Goal: Check status

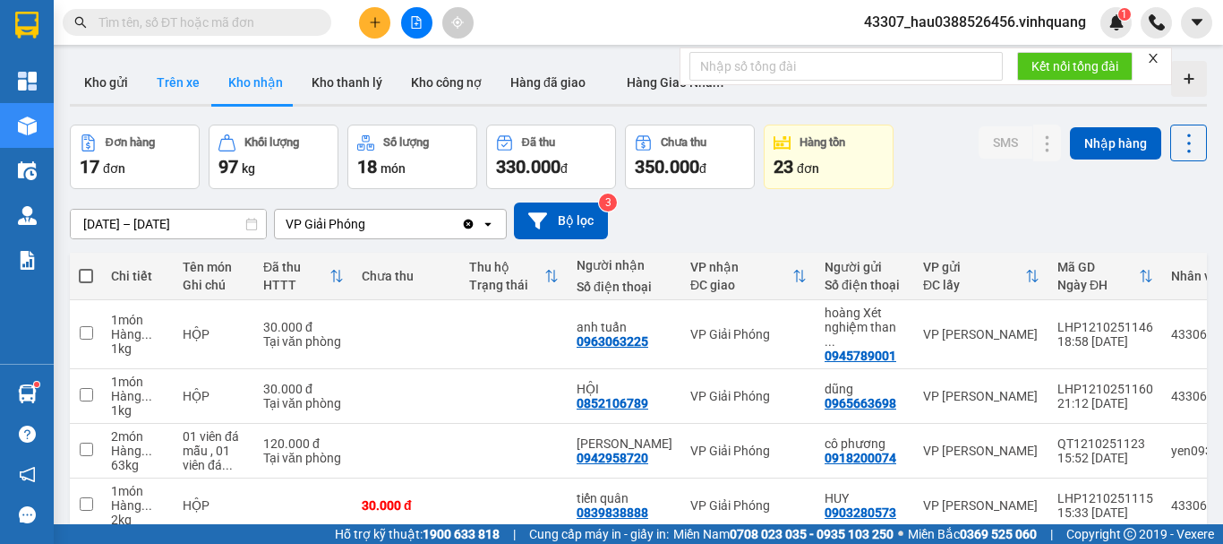
click at [181, 86] on button "Trên xe" at bounding box center [178, 82] width 72 height 43
type input "[DATE] – [DATE]"
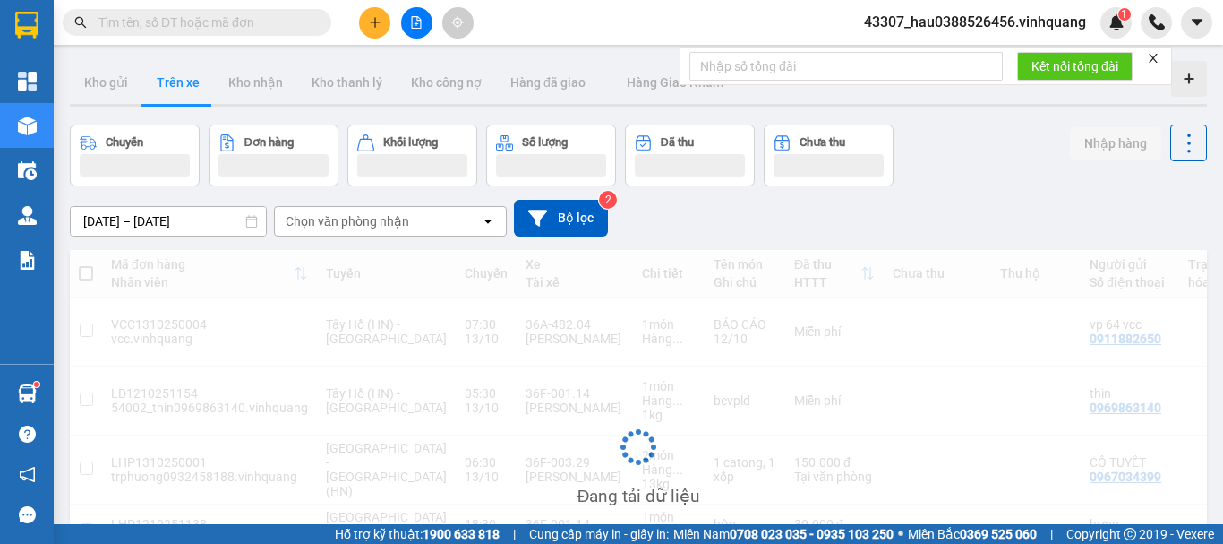
click at [398, 225] on div "Chọn văn phòng nhận" at bounding box center [348, 221] width 124 height 18
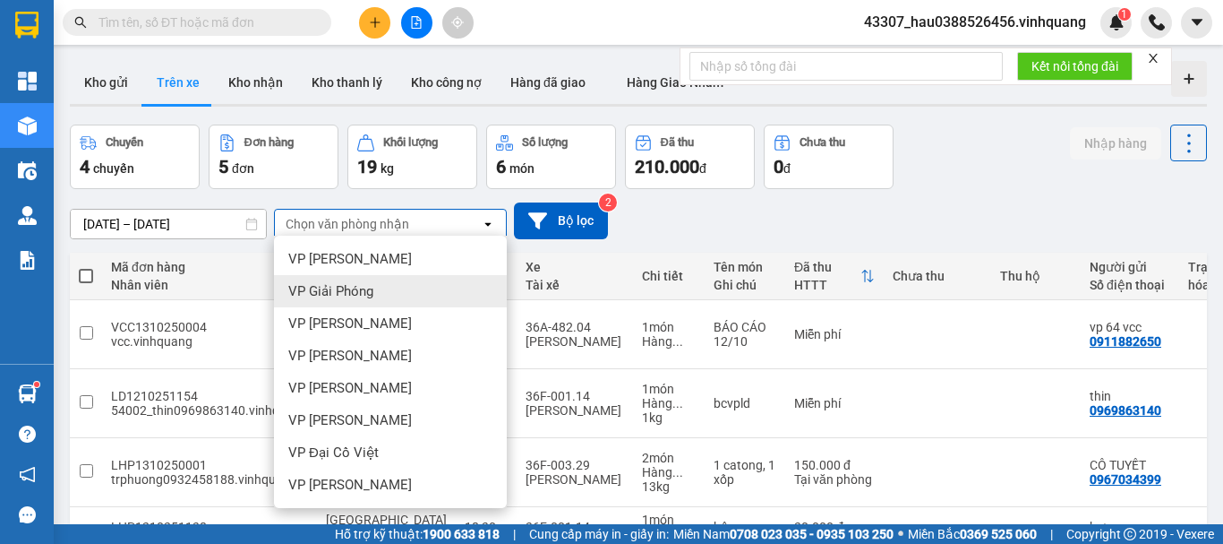
click at [359, 286] on span "VP Giải Phóng" at bounding box center [330, 291] width 85 height 18
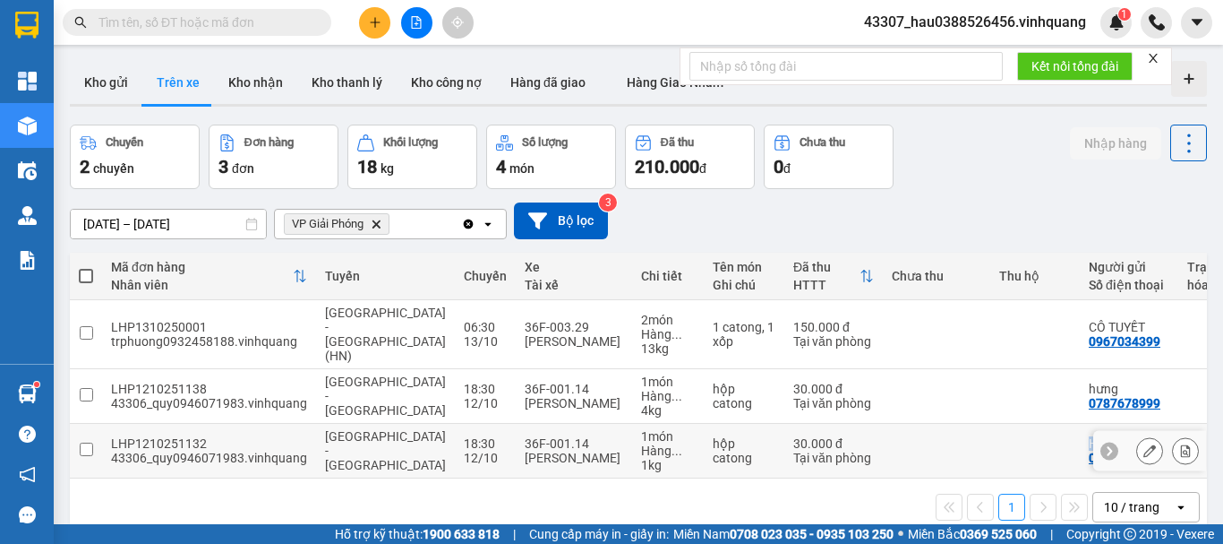
drag, startPoint x: 829, startPoint y: 459, endPoint x: 1023, endPoint y: 462, distance: 193.5
click at [1023, 462] on tr "LHP1210251132 43306_quy0946071983.vinhquang [GEOGRAPHIC_DATA] - [GEOGRAPHIC_DAT…" at bounding box center [886, 451] width 1633 height 55
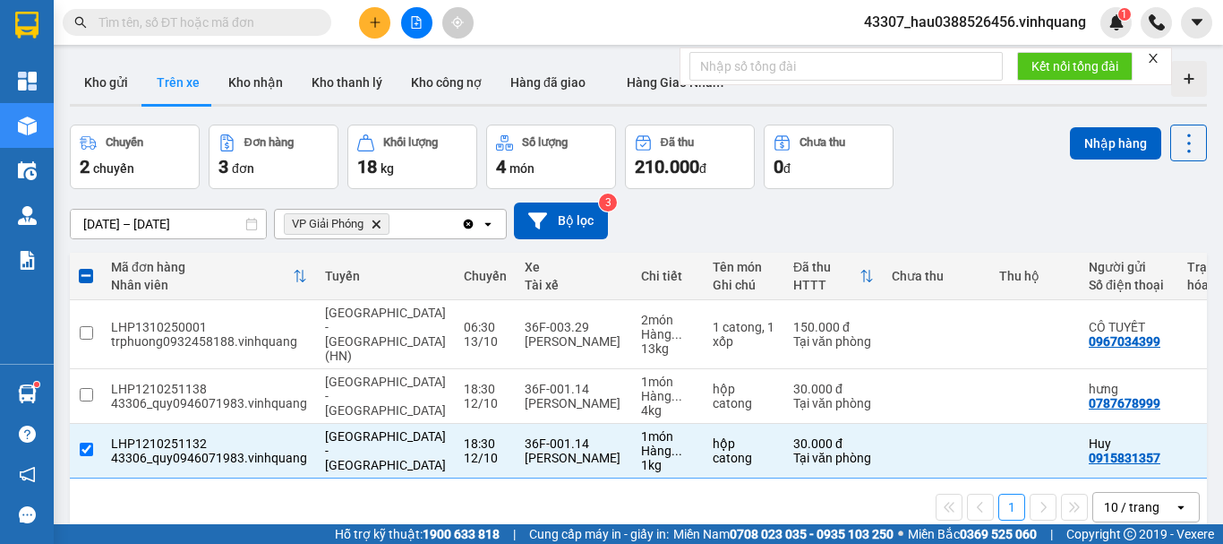
drag, startPoint x: 888, startPoint y: 504, endPoint x: 868, endPoint y: 472, distance: 38.3
click at [886, 502] on div "1 10 / trang open" at bounding box center [638, 507] width 1123 height 30
click at [227, 450] on div "43306_quy0946071983.vinhquang" at bounding box center [209, 457] width 196 height 14
checkbox input "false"
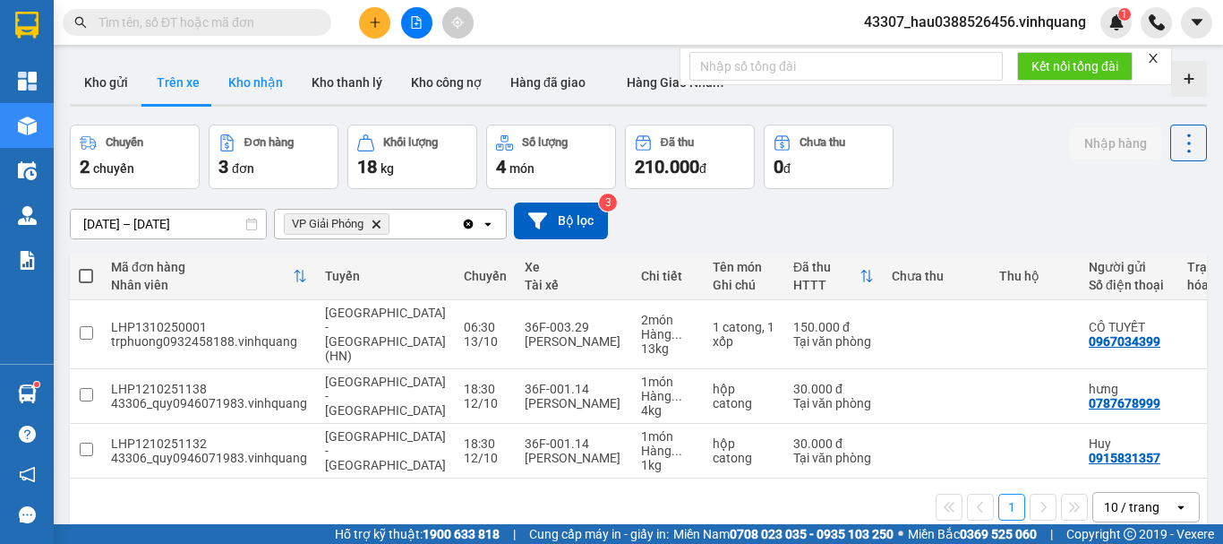
click at [265, 87] on button "Kho nhận" at bounding box center [255, 82] width 83 height 43
type input "[DATE] – [DATE]"
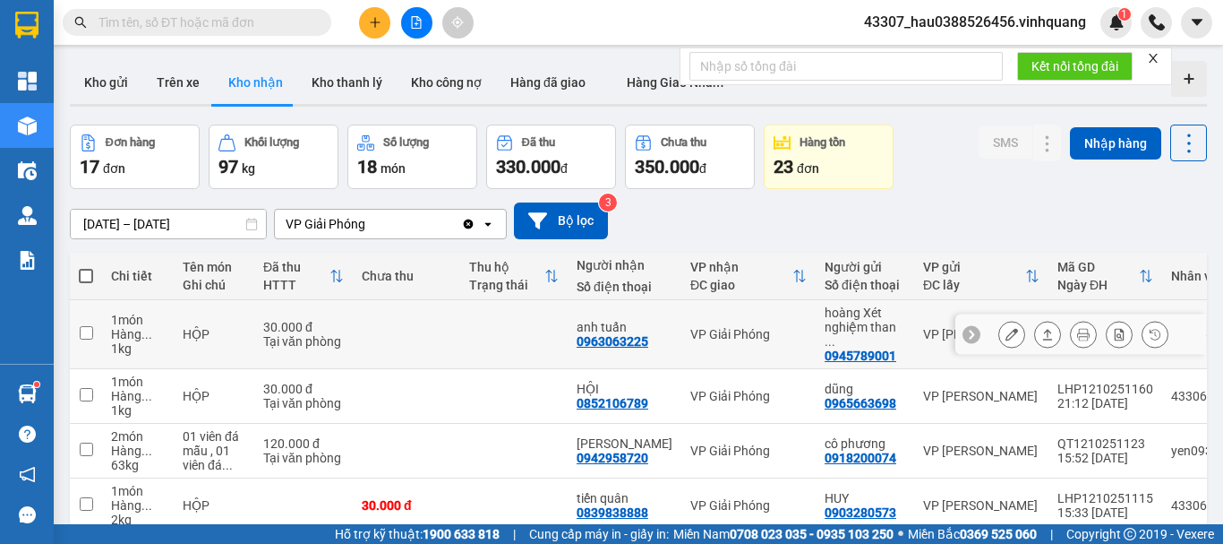
scroll to position [403, 0]
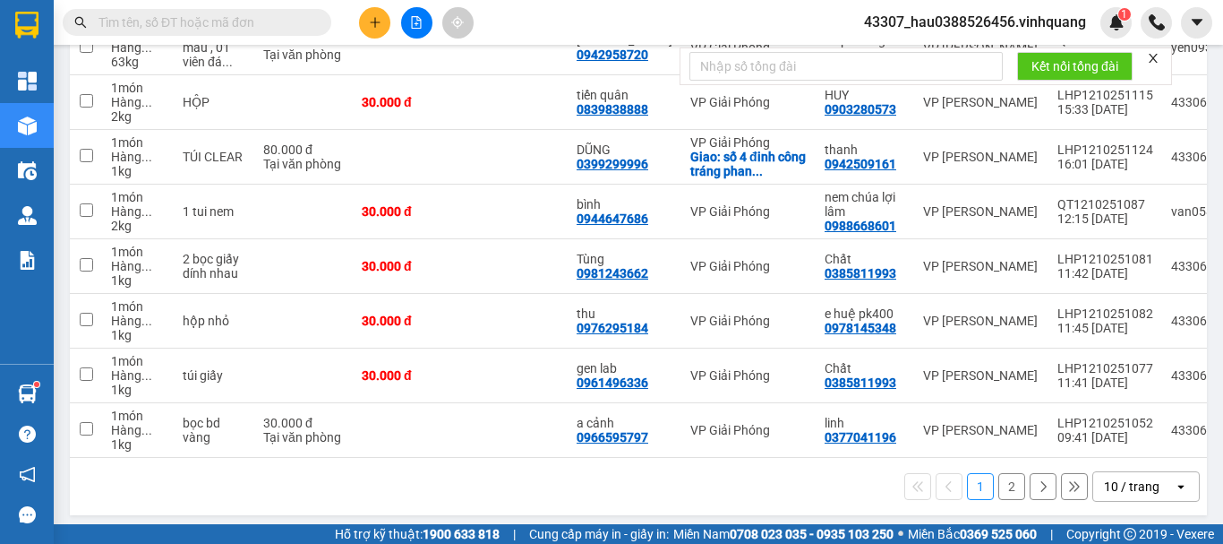
click at [1002, 479] on button "2" at bounding box center [1012, 486] width 27 height 27
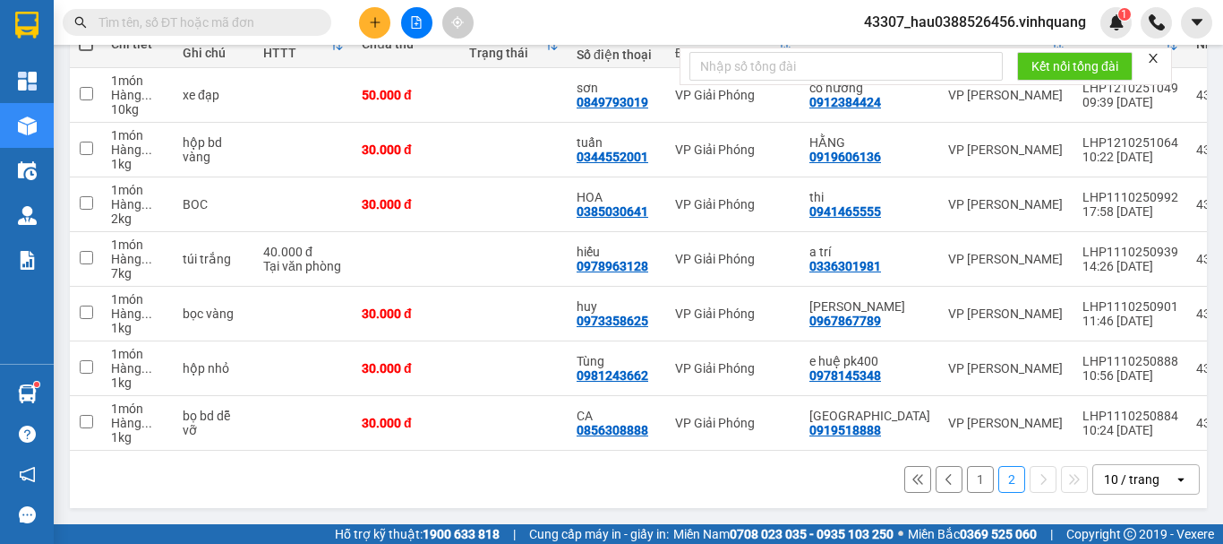
scroll to position [239, 0]
drag, startPoint x: 1042, startPoint y: 442, endPoint x: 1119, endPoint y: 442, distance: 77.0
click at [1119, 442] on td "LHP1110250884 10:24 [DATE]" at bounding box center [1131, 423] width 114 height 55
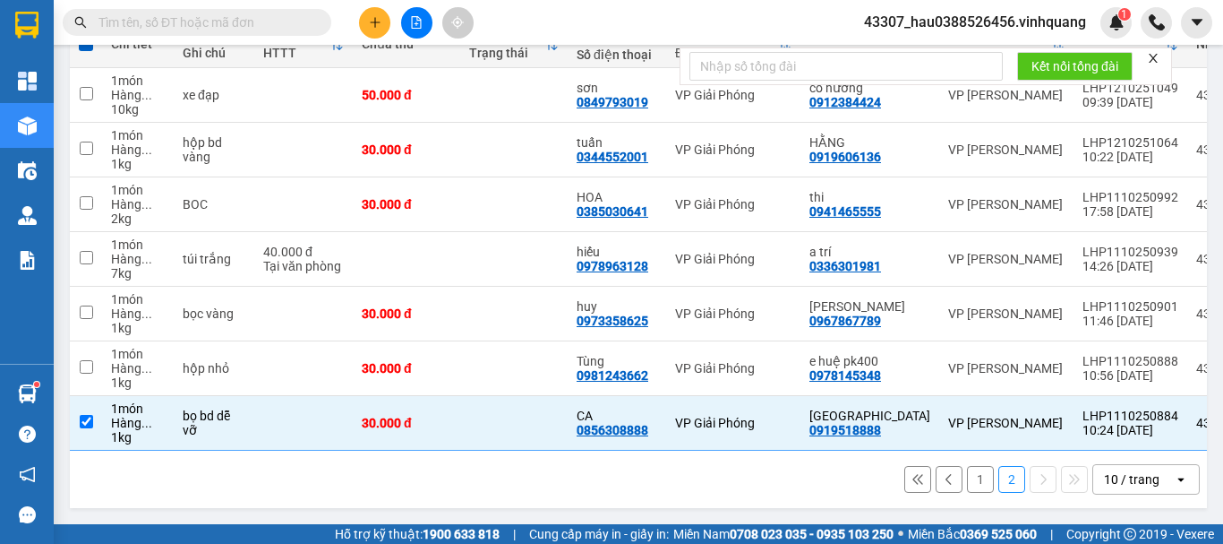
click at [788, 476] on div "1 2 10 / trang open" at bounding box center [638, 479] width 1123 height 30
click at [304, 420] on td at bounding box center [303, 423] width 99 height 55
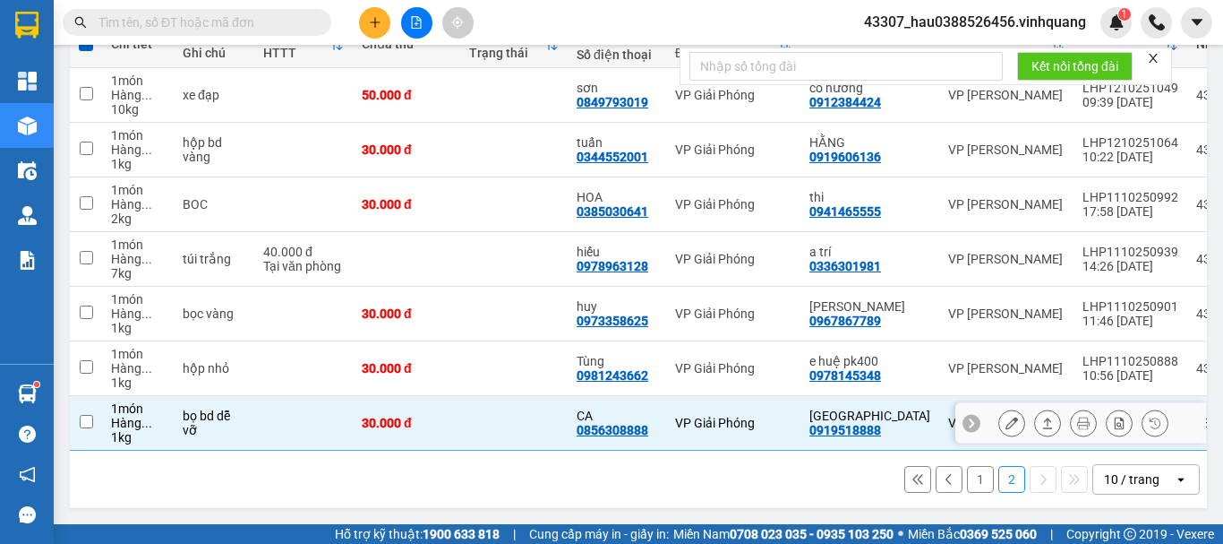
checkbox input "false"
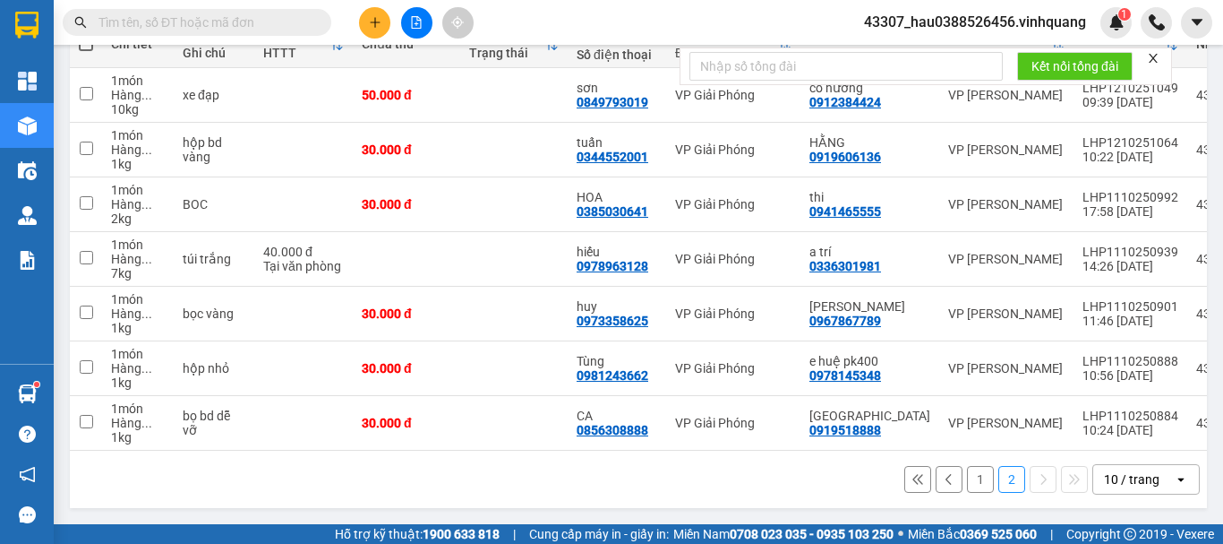
click at [967, 484] on button "1" at bounding box center [980, 479] width 27 height 27
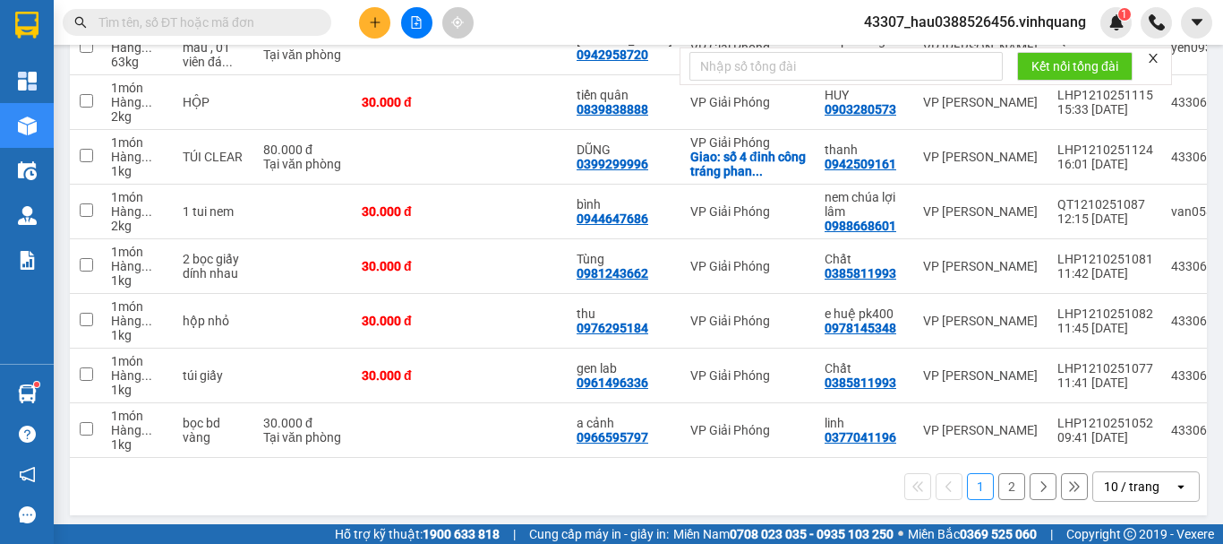
scroll to position [224, 0]
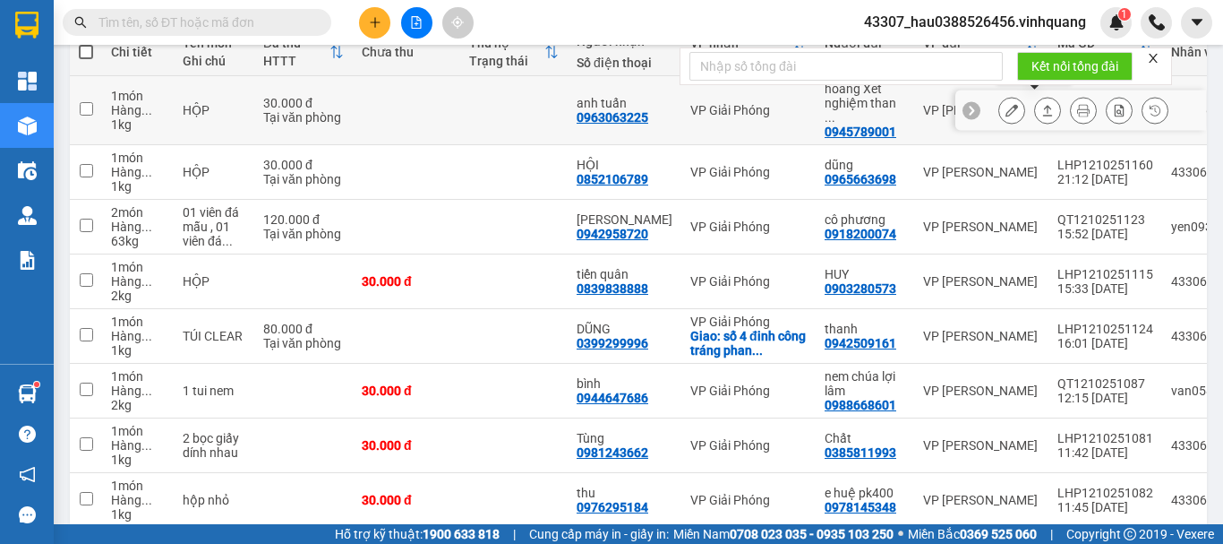
click at [1042, 104] on icon at bounding box center [1048, 110] width 13 height 13
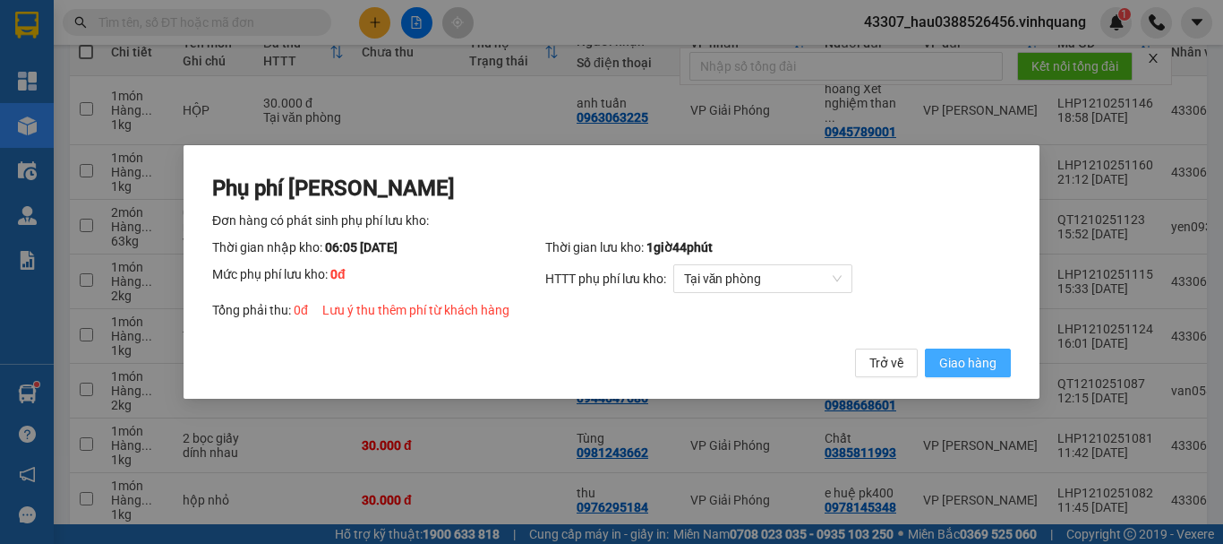
click at [981, 364] on span "Giao hàng" at bounding box center [967, 363] width 57 height 20
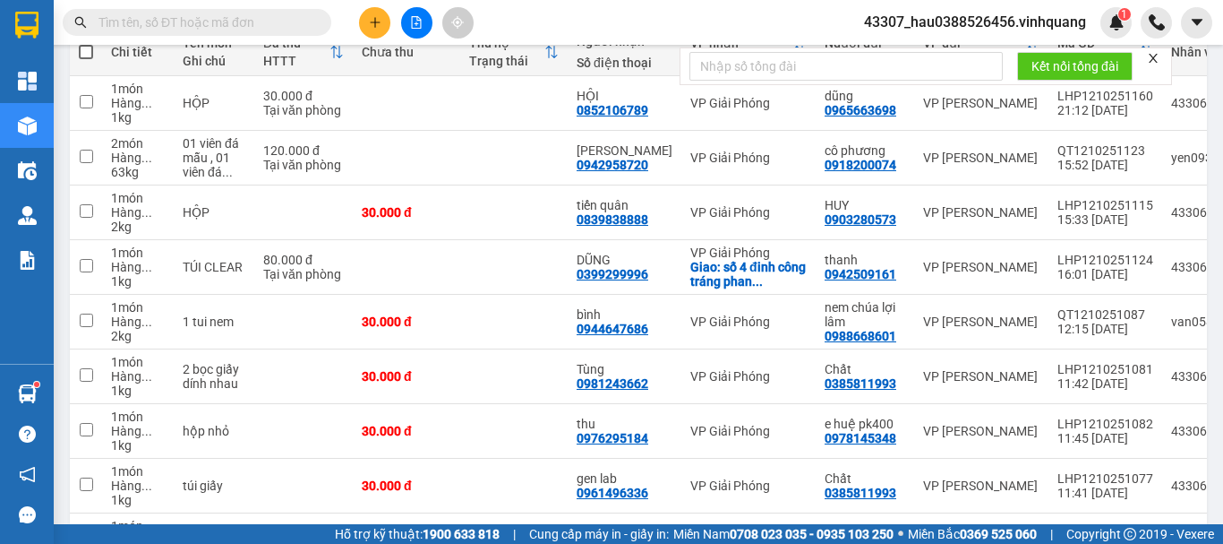
scroll to position [45, 0]
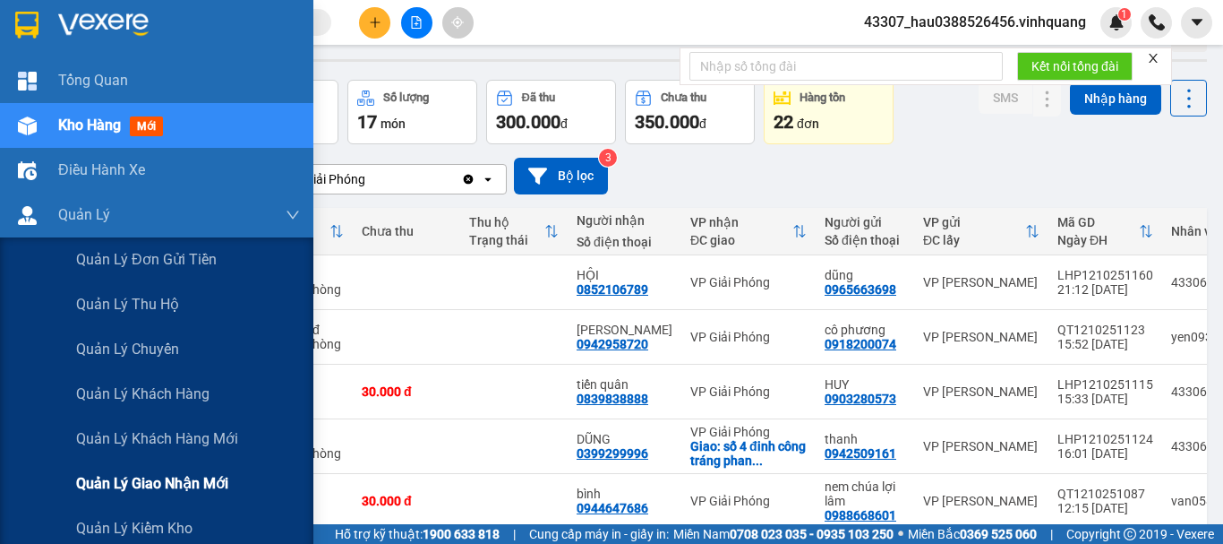
click at [227, 477] on span "Quản lý giao nhận mới" at bounding box center [152, 483] width 152 height 22
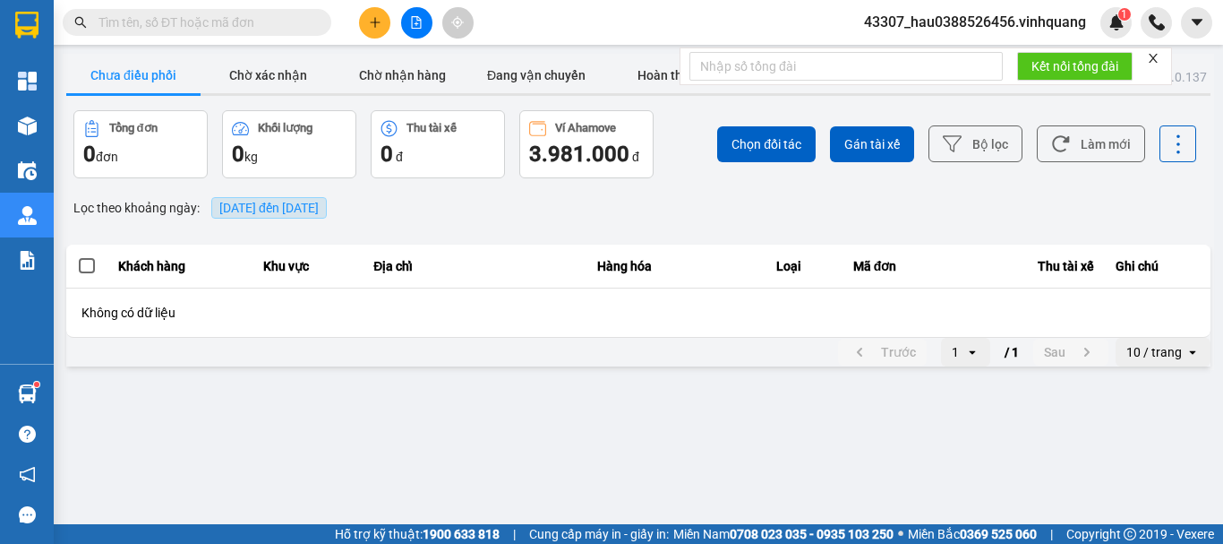
click at [253, 202] on span "[DATE] đến [DATE]" at bounding box center [268, 208] width 99 height 14
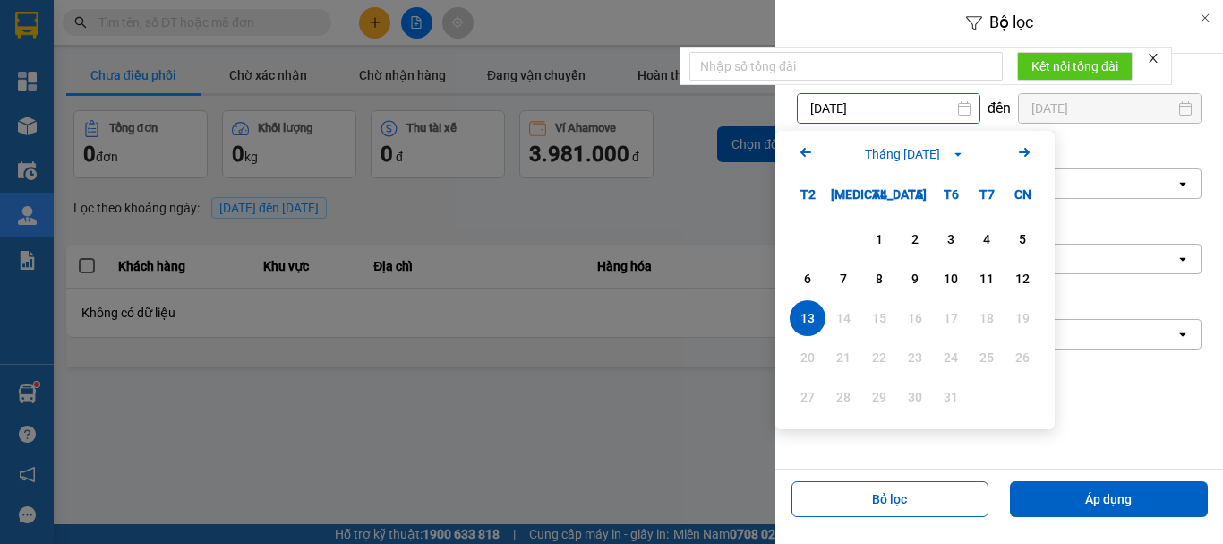
click at [837, 108] on input "[DATE]" at bounding box center [889, 108] width 182 height 29
click at [983, 278] on div "11" at bounding box center [986, 278] width 25 height 21
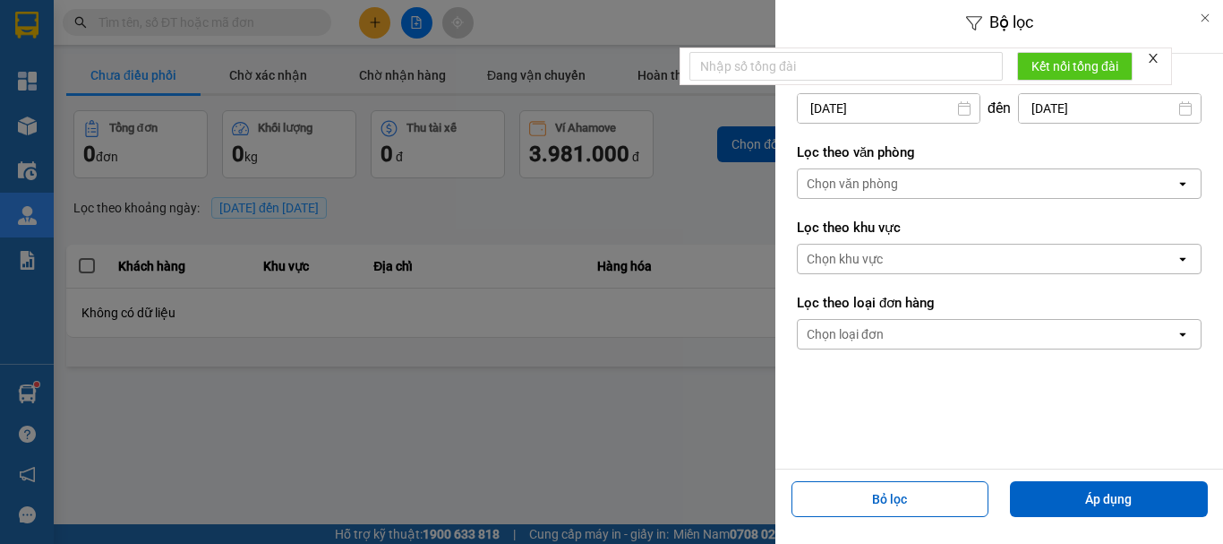
type input "[DATE]"
click at [1098, 494] on button "Áp dụng" at bounding box center [1109, 499] width 198 height 36
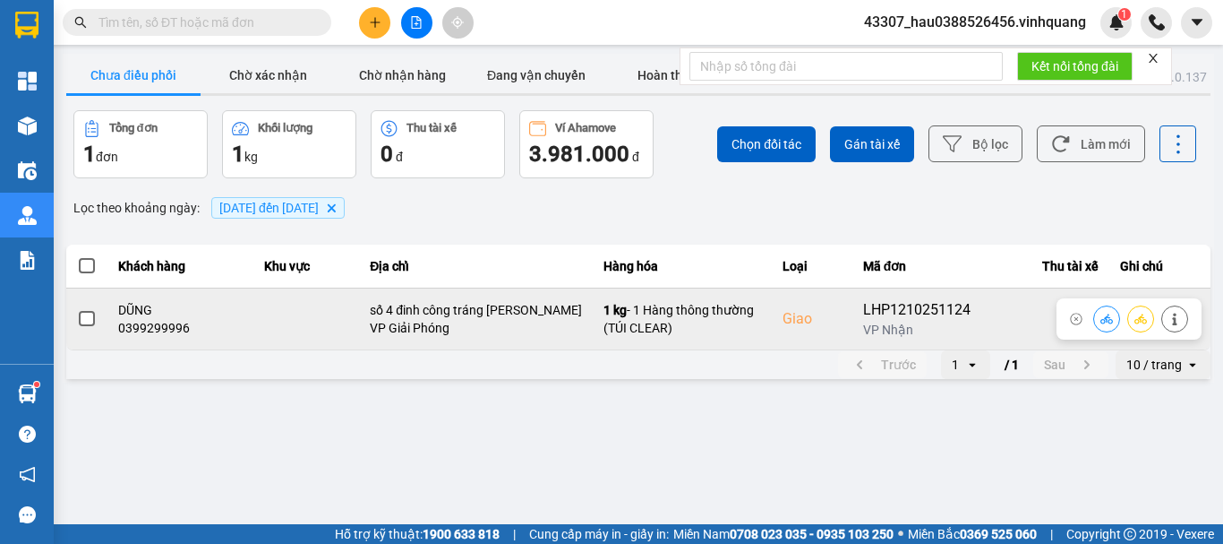
click at [82, 314] on span at bounding box center [87, 319] width 16 height 16
click at [77, 309] on input "checkbox" at bounding box center [77, 309] width 0 height 0
click at [1110, 315] on icon at bounding box center [1107, 319] width 13 height 13
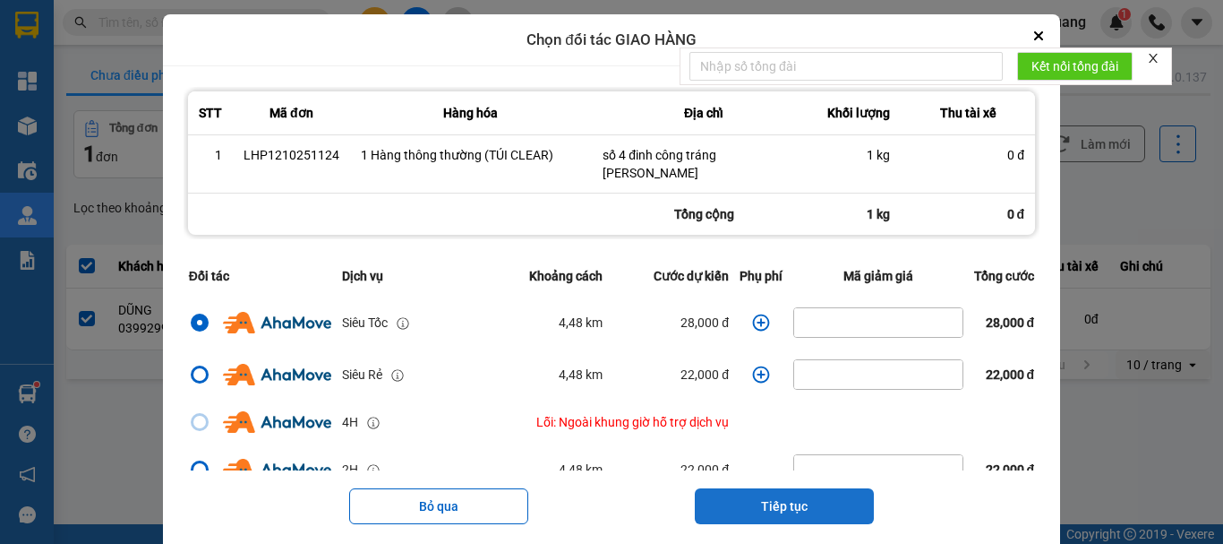
click at [776, 513] on button "Tiếp tục" at bounding box center [784, 506] width 179 height 36
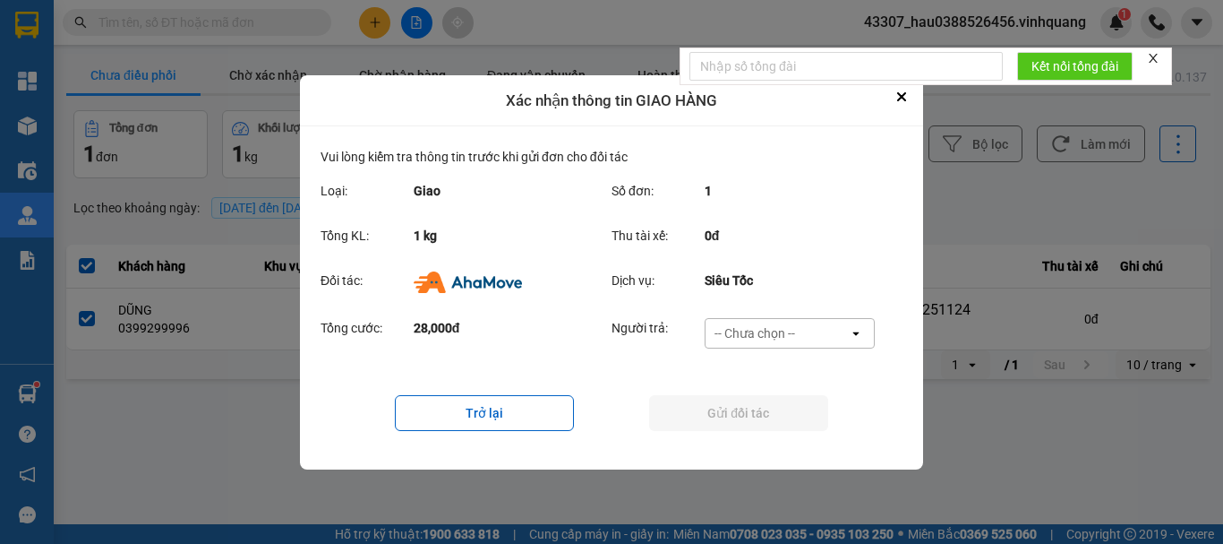
click at [802, 330] on div "-- Chưa chọn --" at bounding box center [777, 333] width 143 height 29
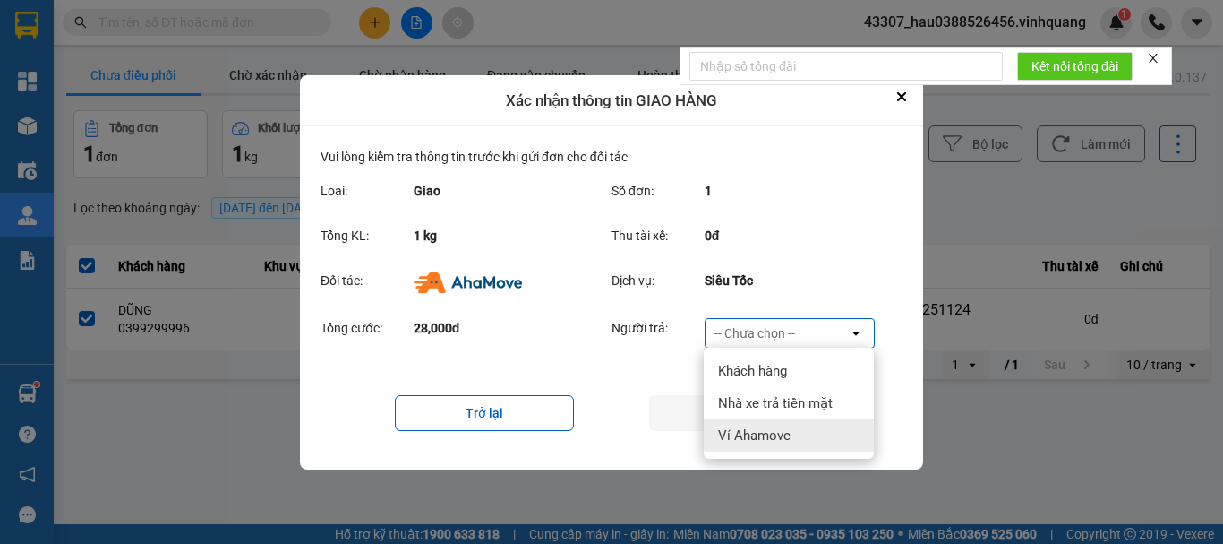
click at [774, 444] on div "Ví Ahamove" at bounding box center [789, 435] width 170 height 32
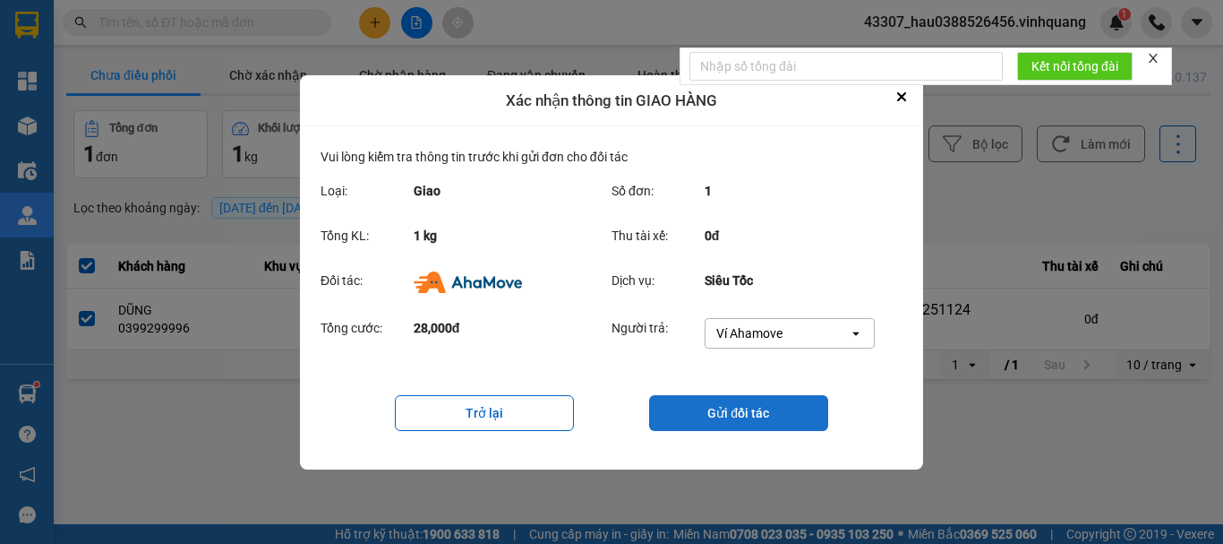
click at [710, 415] on button "Gửi đối tác" at bounding box center [738, 413] width 179 height 36
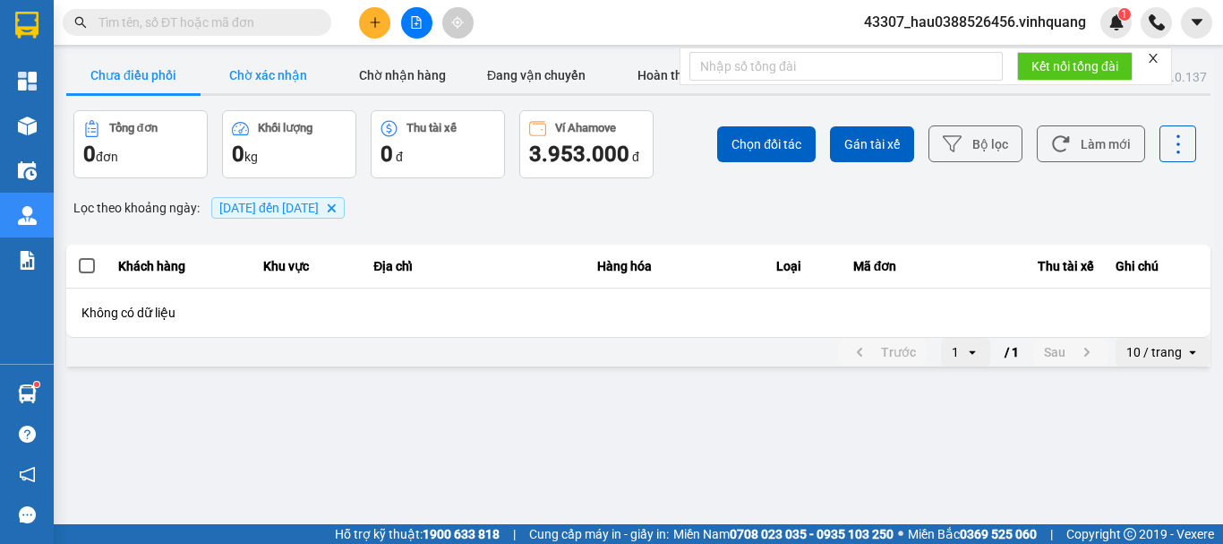
drag, startPoint x: 313, startPoint y: 81, endPoint x: 322, endPoint y: 73, distance: 12.0
click at [313, 80] on button "Chờ xác nhận" at bounding box center [268, 75] width 134 height 36
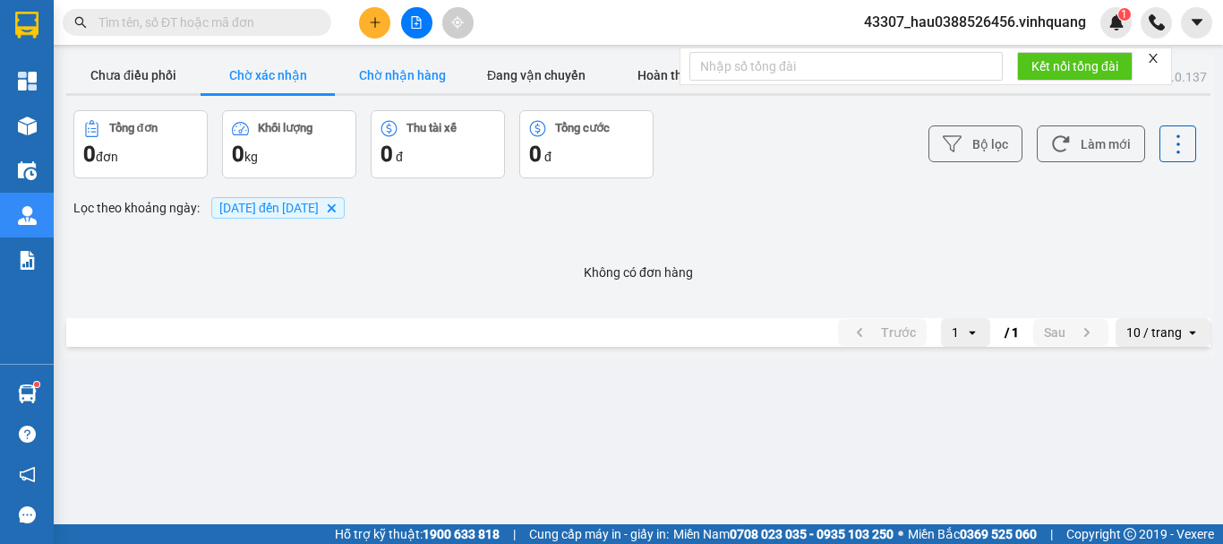
click at [405, 66] on button "Chờ nhận hàng" at bounding box center [402, 75] width 134 height 36
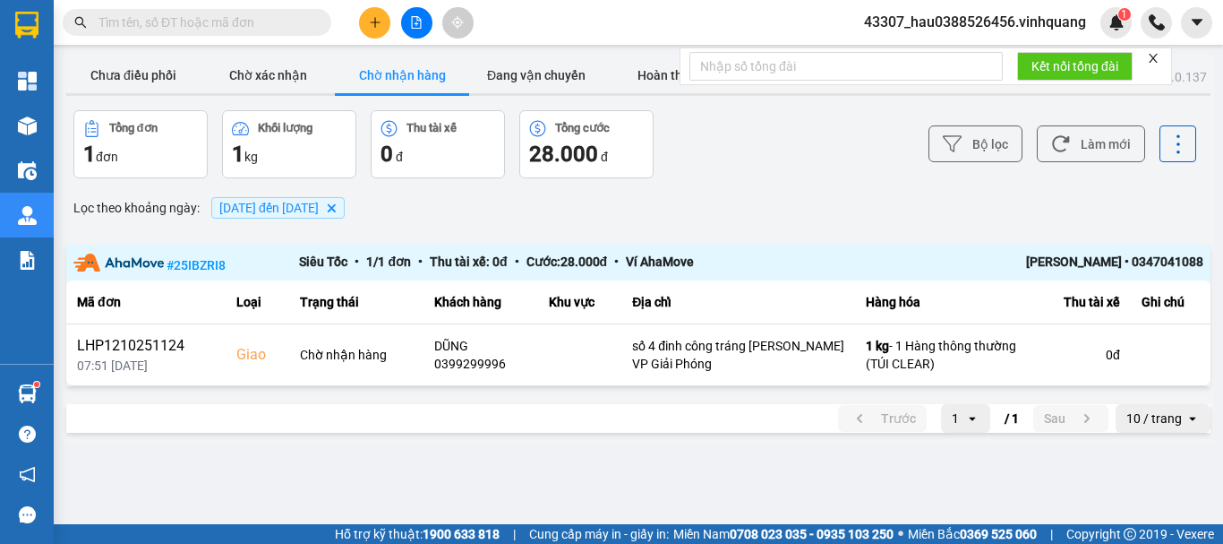
click at [659, 453] on main "ver: 0.0.137 Chưa điều phối Chờ xác nhận Chờ nhận hàng Đang vận chuyển Hoàn thà…" at bounding box center [611, 262] width 1223 height 524
click at [540, 423] on div "Trước 1 open / 1 Sau 10 / trang open" at bounding box center [638, 418] width 1145 height 29
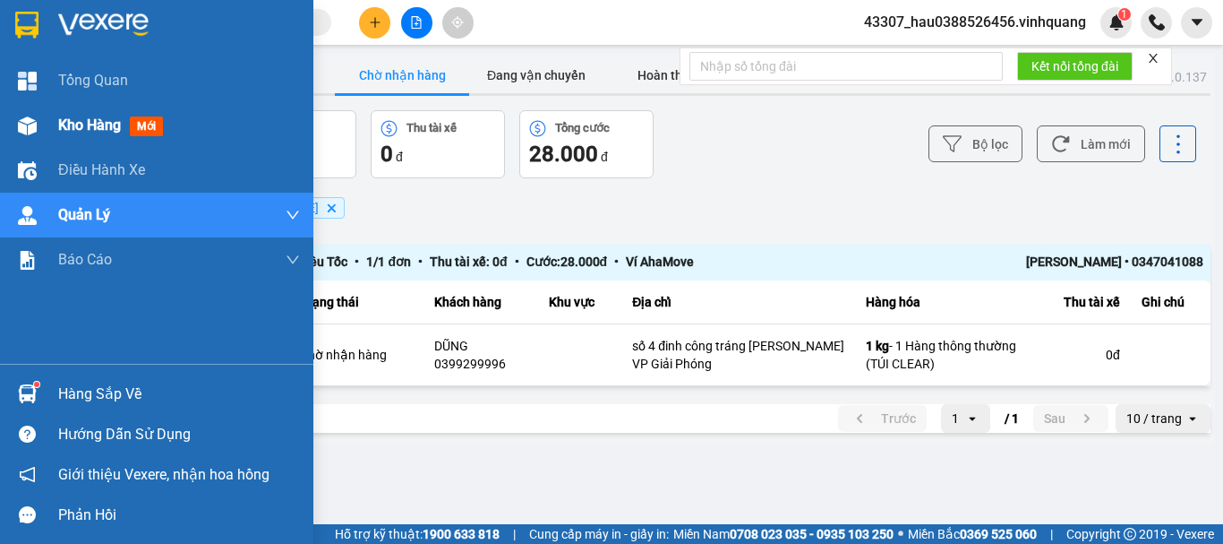
click at [58, 127] on span "Kho hàng" at bounding box center [89, 124] width 63 height 17
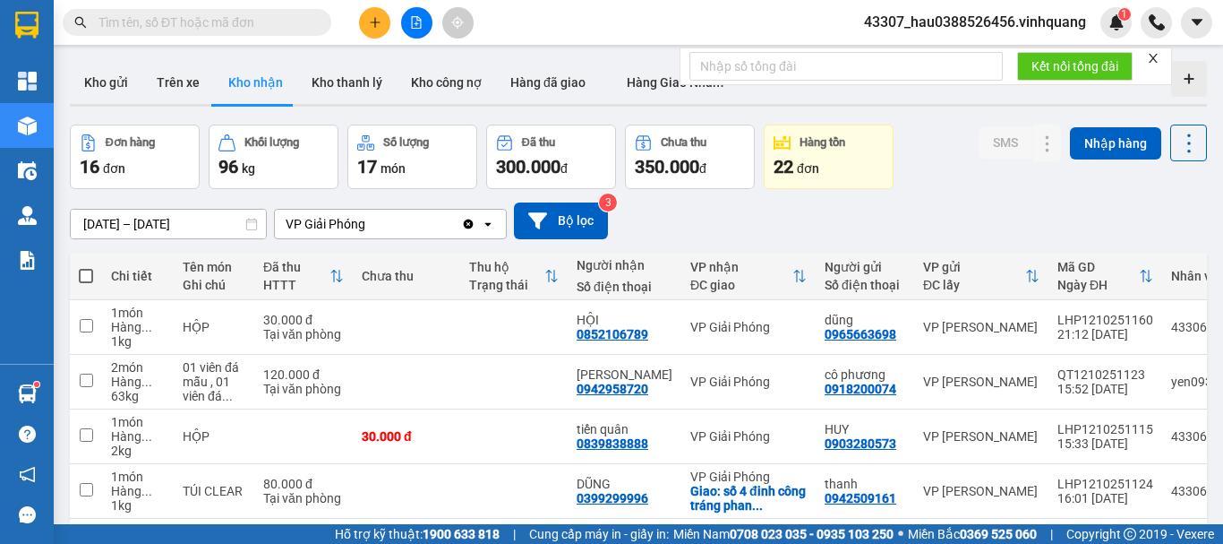
click at [227, 19] on input "text" at bounding box center [204, 23] width 211 height 20
click at [156, 76] on button "Trên xe" at bounding box center [178, 82] width 72 height 43
type input "[DATE] – [DATE]"
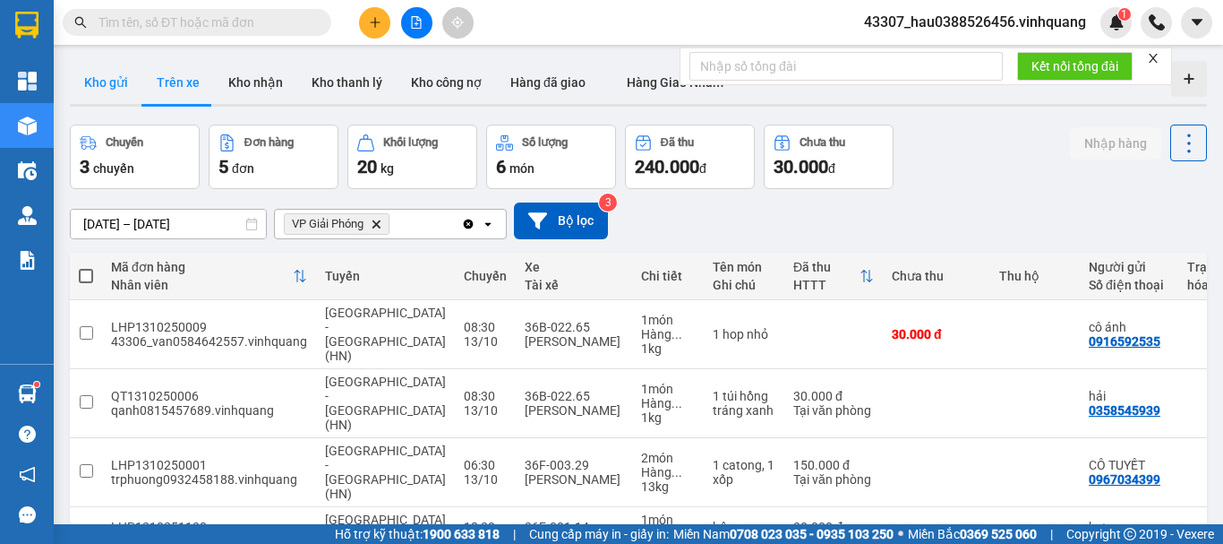
click at [123, 91] on button "Kho gửi" at bounding box center [106, 82] width 73 height 43
